Goal: Navigation & Orientation: Find specific page/section

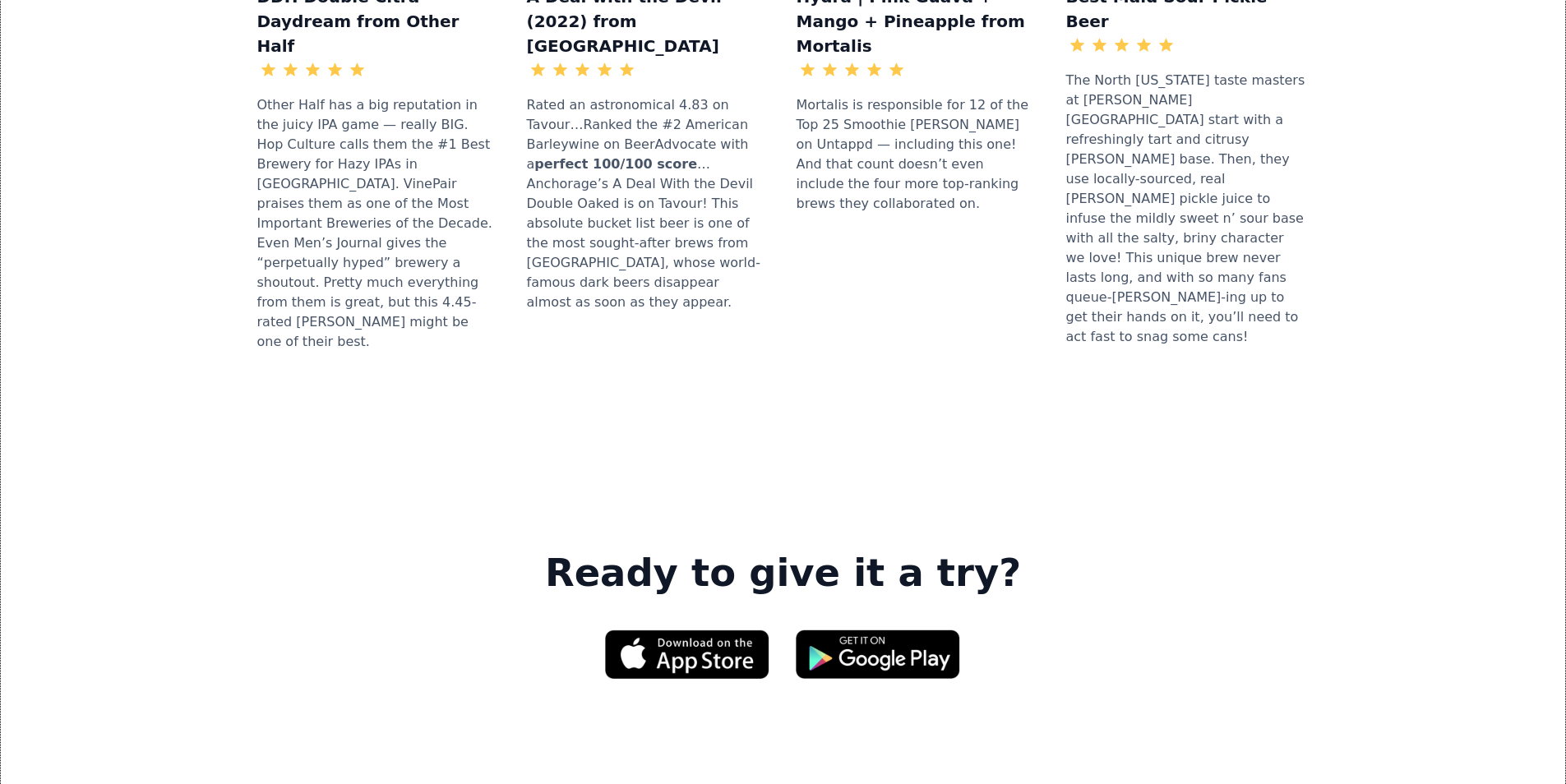
scroll to position [2137, 0]
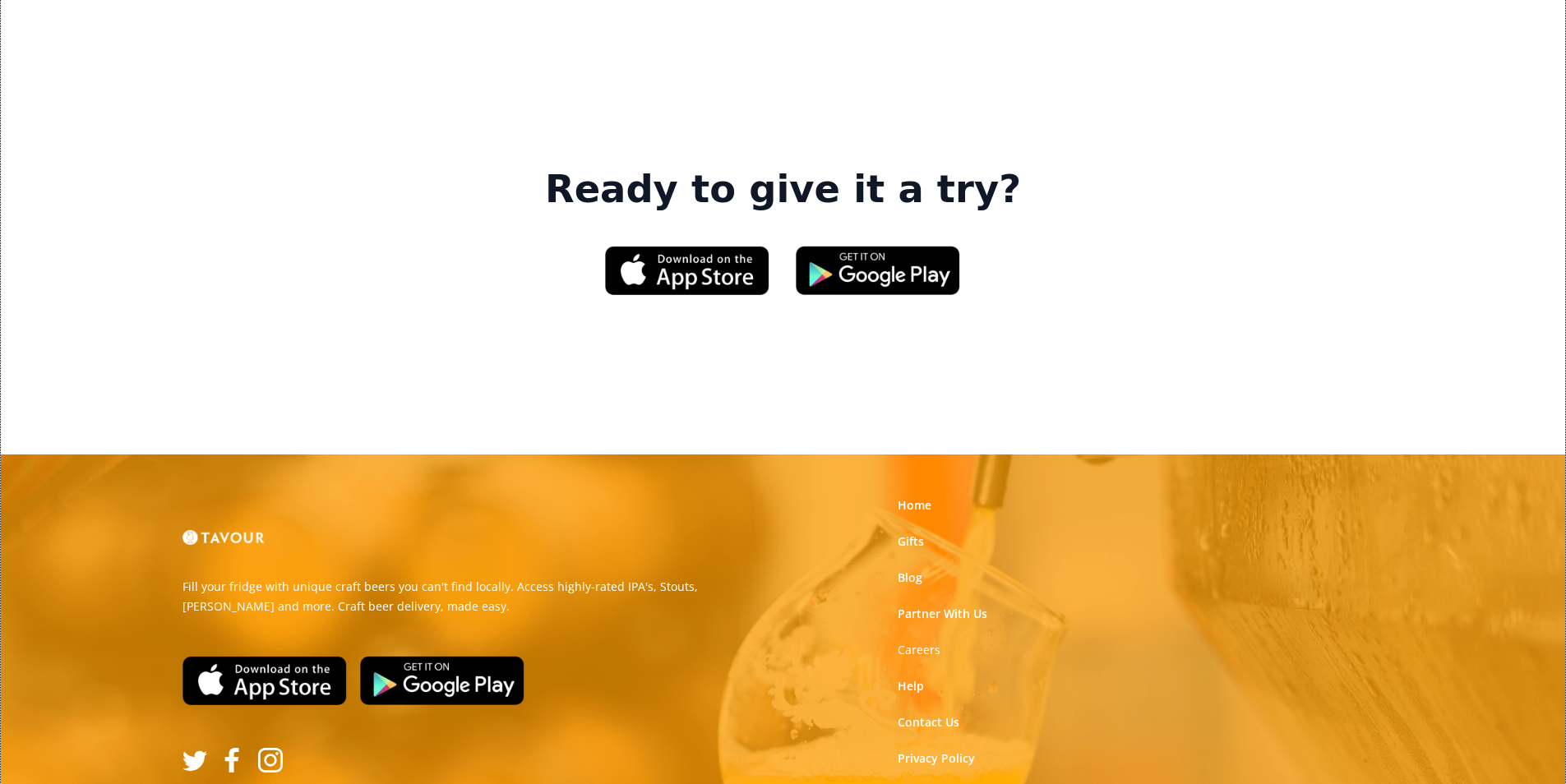
scroll to position [2487, 0]
drag, startPoint x: 801, startPoint y: 695, endPoint x: 839, endPoint y: 614, distance: 89.5
click at [922, 496] on link "Home" at bounding box center [914, 504] width 34 height 16
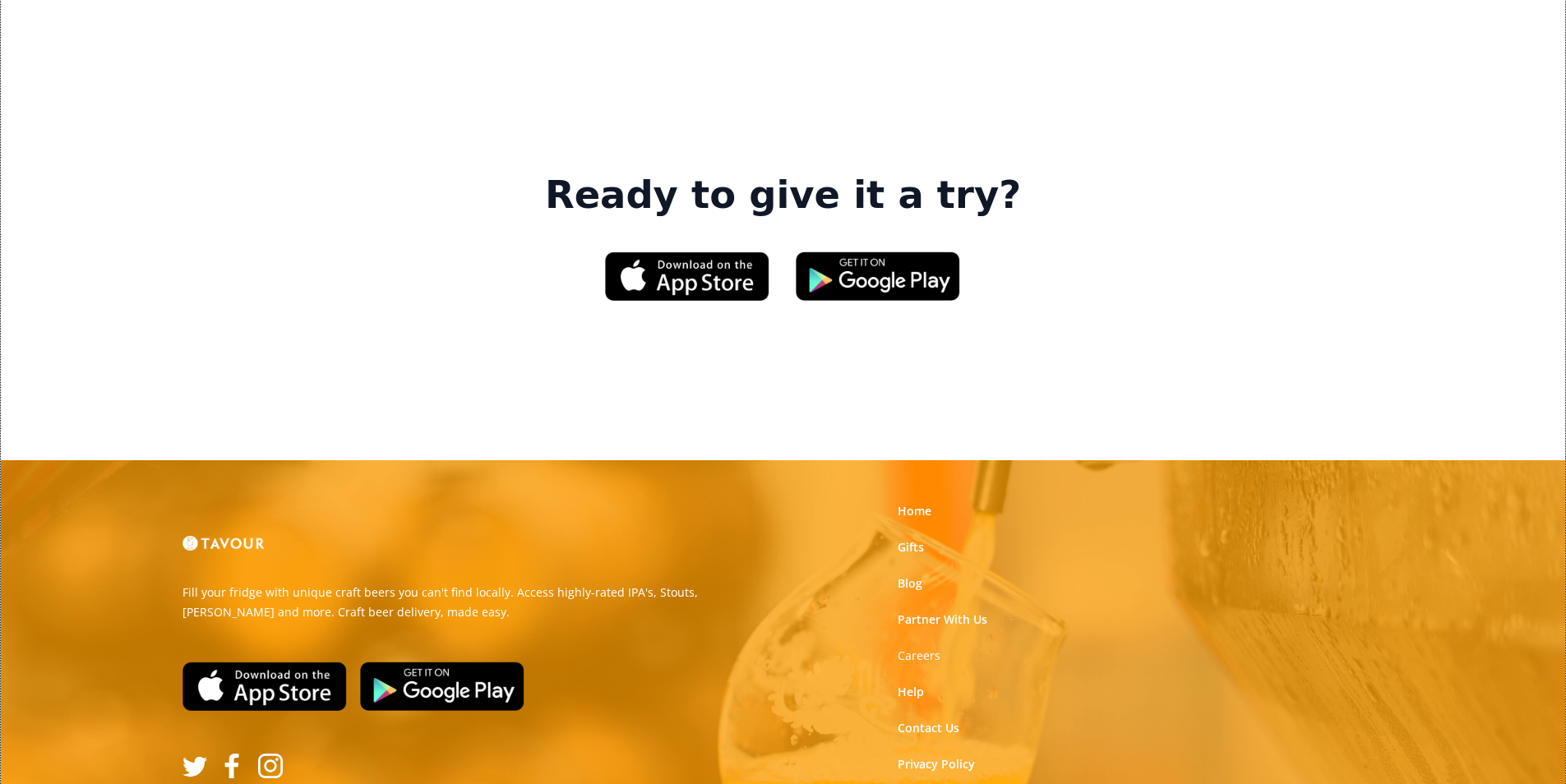
scroll to position [2487, 0]
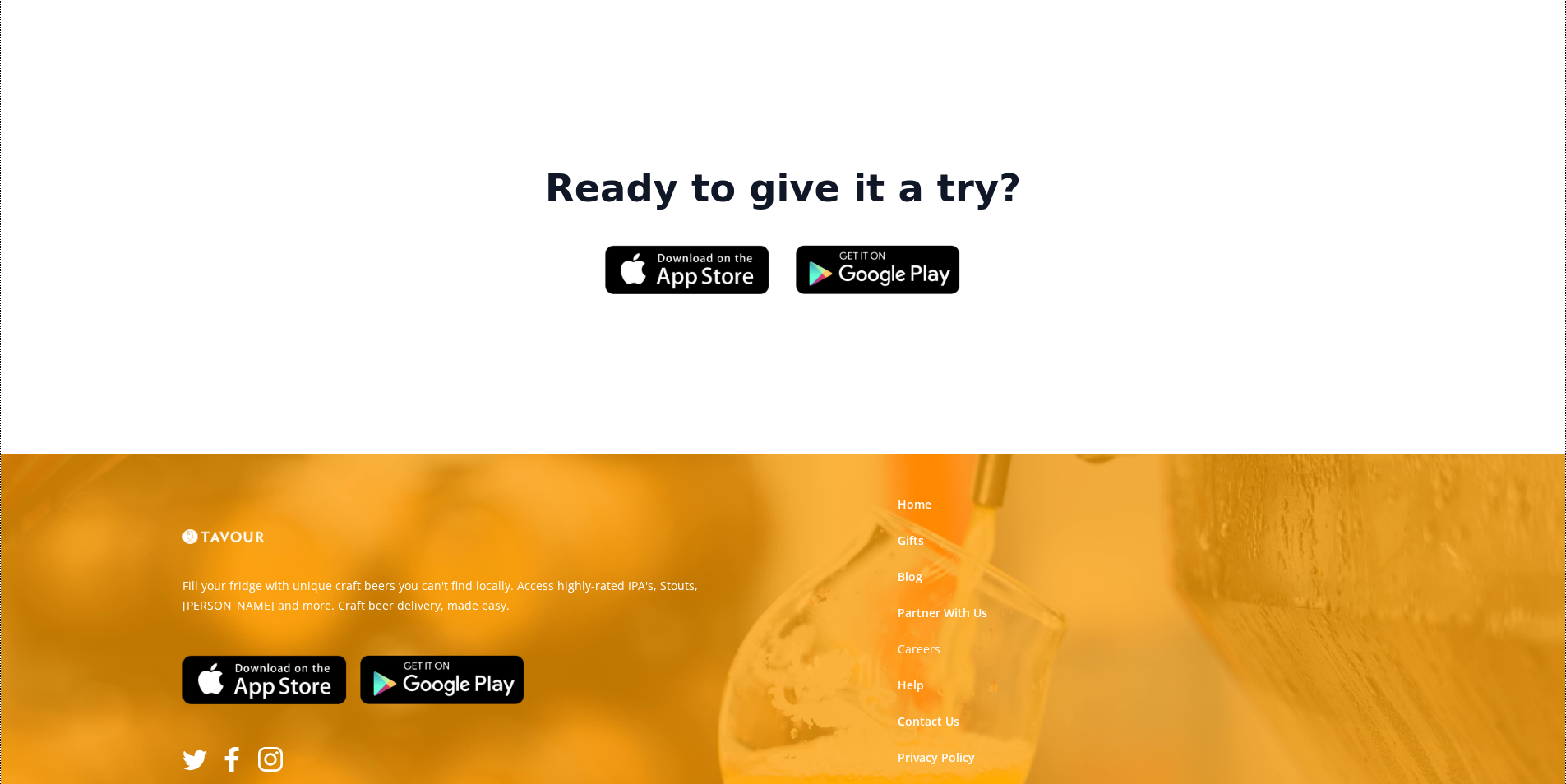
drag, startPoint x: 915, startPoint y: 455, endPoint x: 911, endPoint y: 466, distance: 11.7
click at [915, 677] on link "Help" at bounding box center [910, 685] width 26 height 16
